Goal: Task Accomplishment & Management: Manage account settings

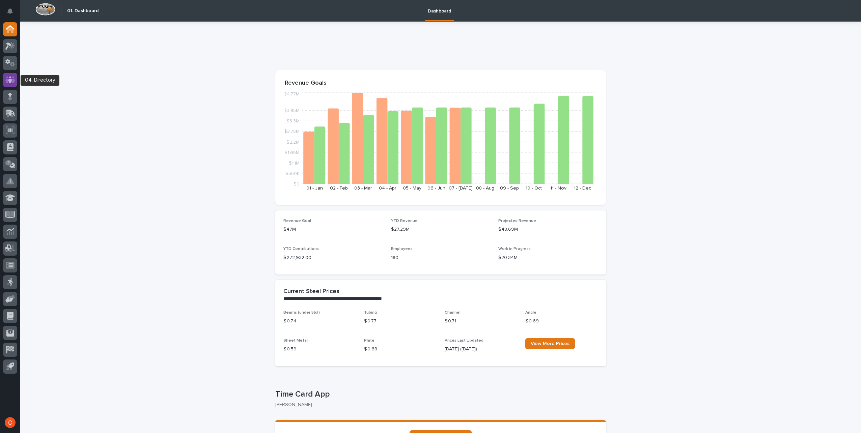
click at [7, 74] on div at bounding box center [10, 80] width 14 height 14
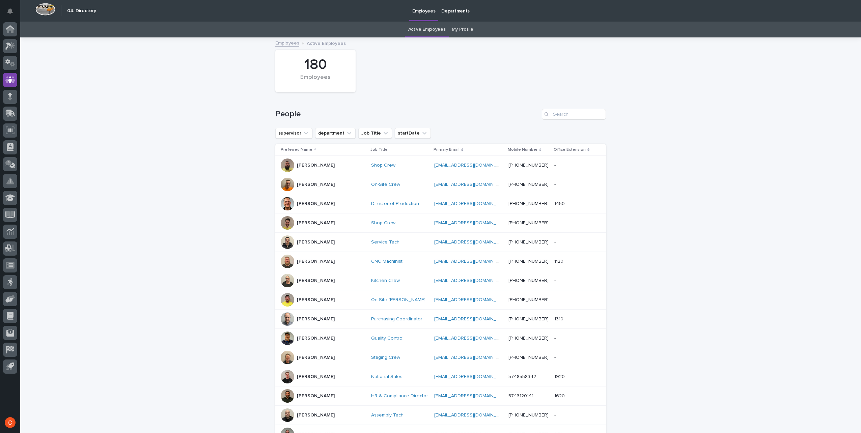
click at [452, 27] on link "My Profile" at bounding box center [463, 30] width 22 height 16
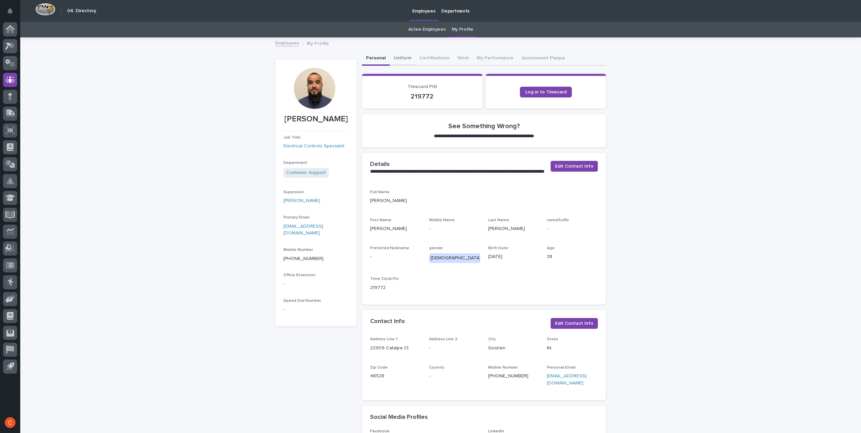
click at [400, 59] on button "Uniform" at bounding box center [403, 59] width 26 height 14
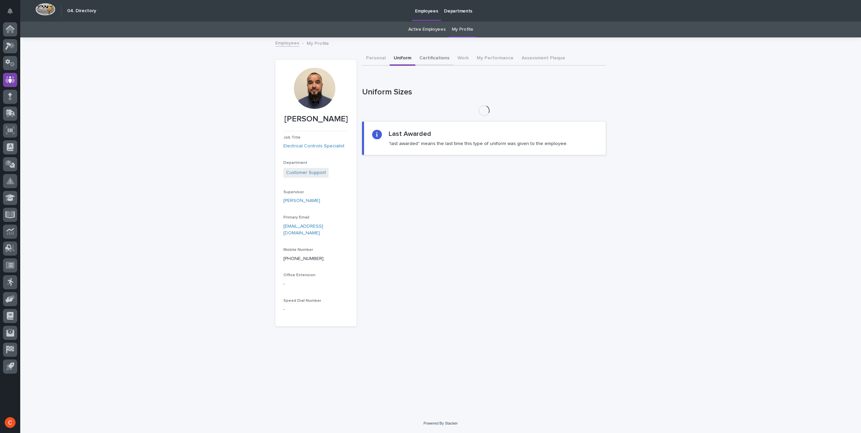
click at [420, 57] on button "Certifications" at bounding box center [434, 59] width 38 height 14
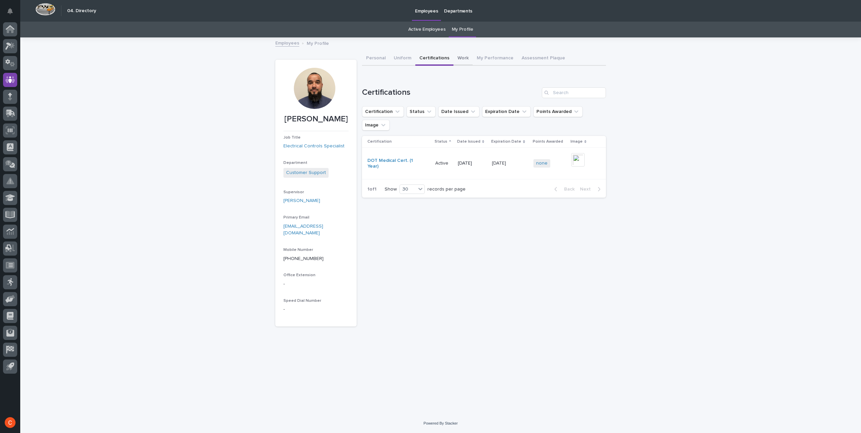
click at [460, 58] on button "Work" at bounding box center [462, 59] width 19 height 14
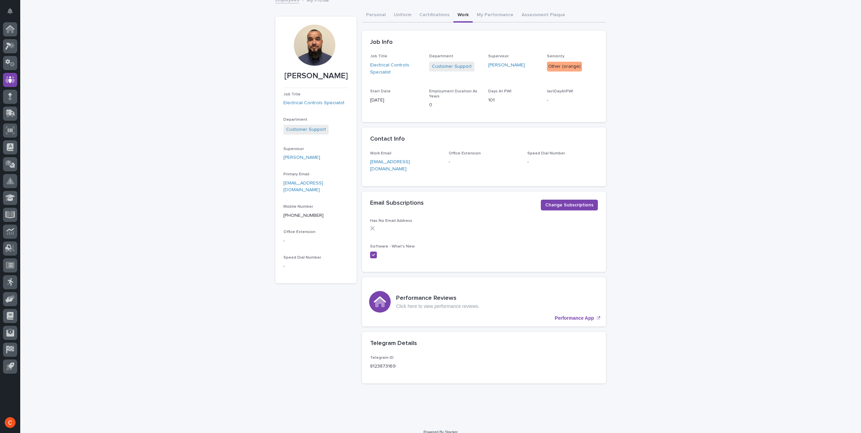
scroll to position [45, 0]
click at [414, 302] on p "Click here to view performance reviews." at bounding box center [437, 305] width 83 height 6
click at [446, 294] on div "Performance Reviews Click here to view performance reviews." at bounding box center [437, 301] width 83 height 14
click at [456, 310] on div "Performance Reviews Click here to view performance reviews. Performance App" at bounding box center [484, 300] width 244 height 49
